Goal: Navigation & Orientation: Find specific page/section

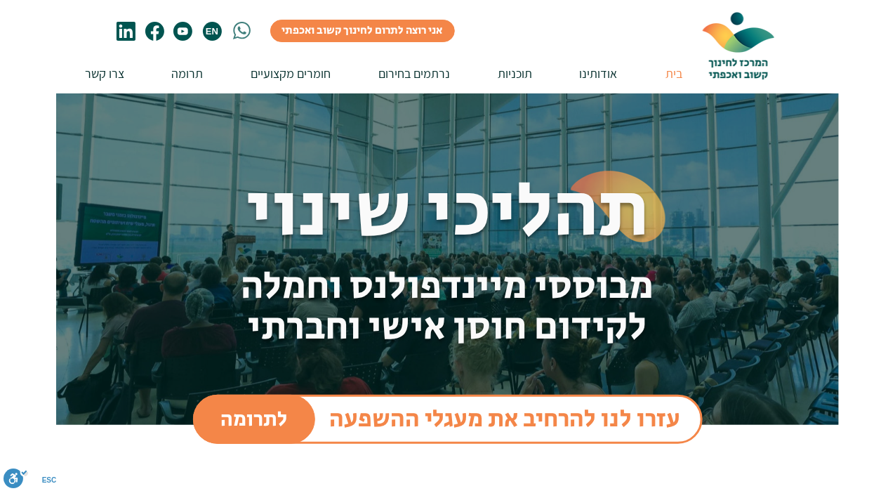
click at [211, 34] on span "EN" at bounding box center [212, 31] width 16 height 11
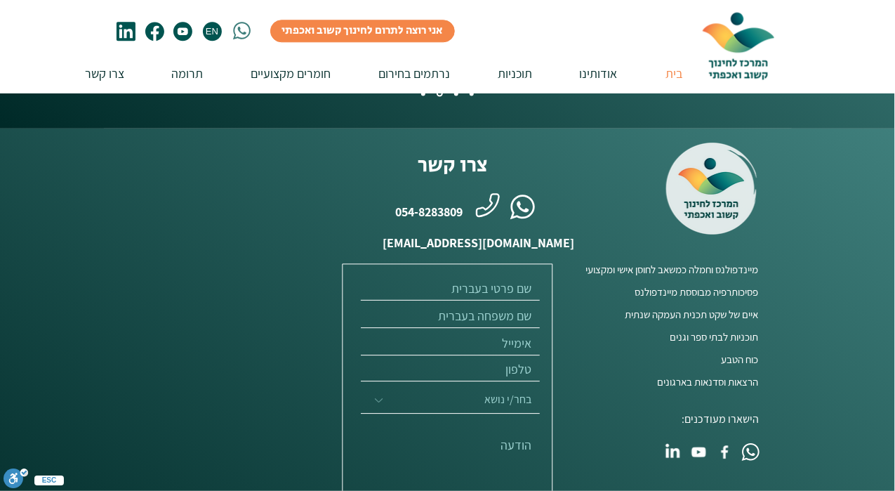
scroll to position [3653, 0]
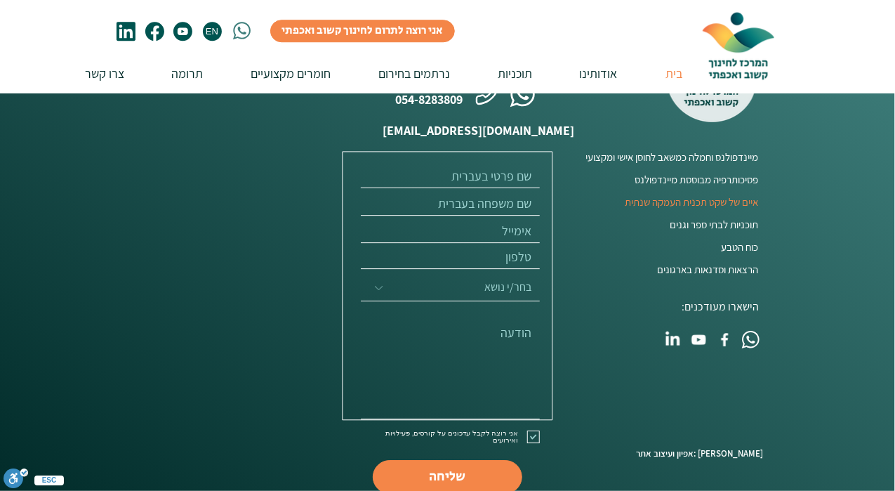
click at [737, 195] on span "איים של שקט תכנית העמקה שנתית" at bounding box center [692, 202] width 133 height 15
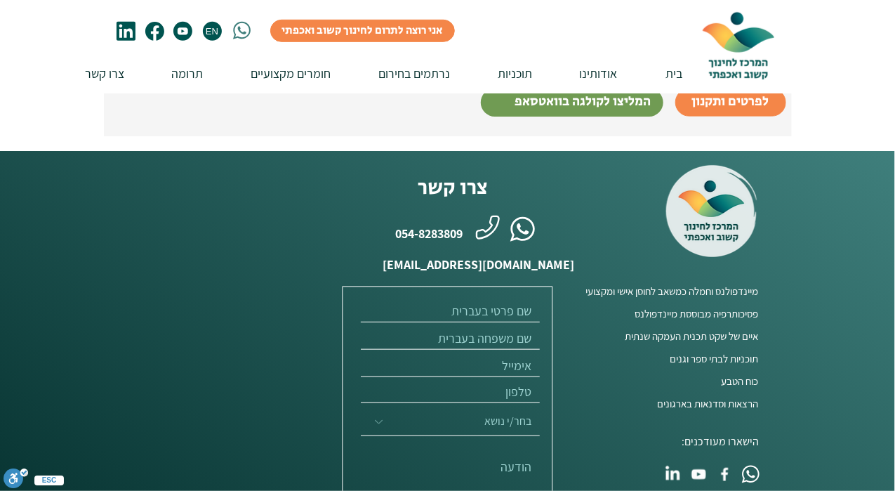
scroll to position [2468, 0]
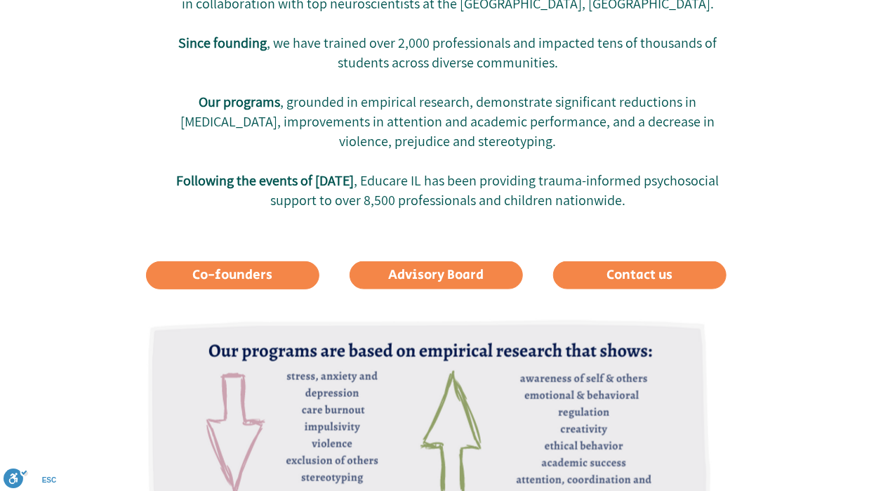
scroll to position [225, 0]
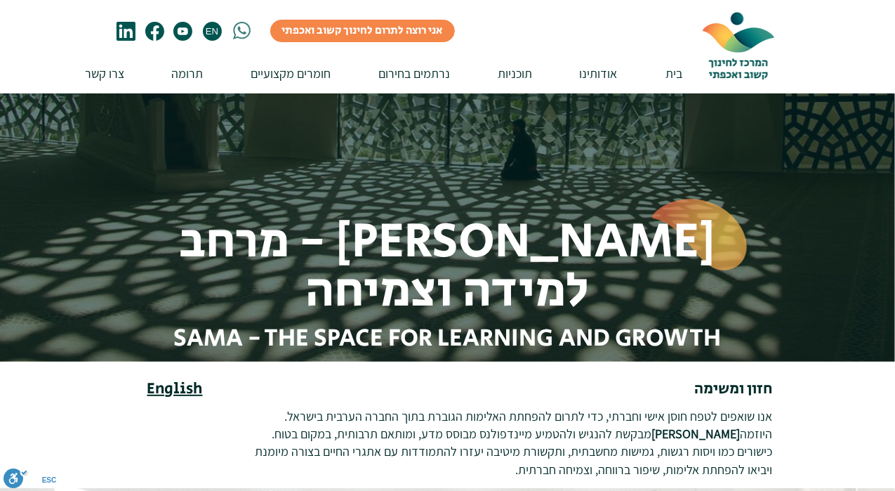
click at [181, 386] on link "English" at bounding box center [174, 389] width 55 height 22
drag, startPoint x: 848, startPoint y: 41, endPoint x: 862, endPoint y: 74, distance: 35.9
click at [862, 76] on div at bounding box center [447, 47] width 895 height 93
